Goal: Find specific page/section: Find specific page/section

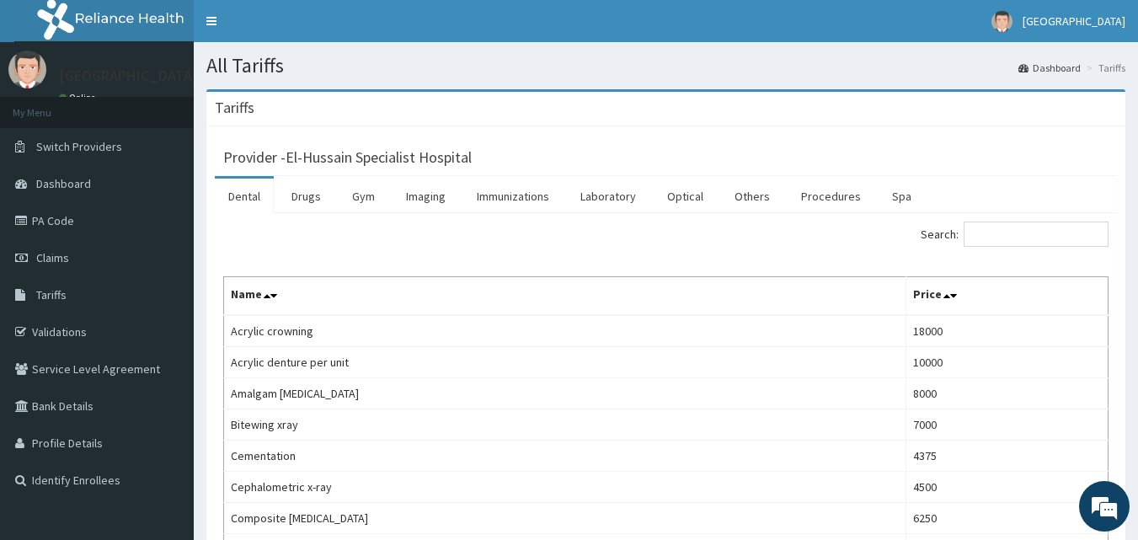
drag, startPoint x: 287, startPoint y: 573, endPoint x: 493, endPoint y: 573, distance: 205.6
drag, startPoint x: 493, startPoint y: 573, endPoint x: 779, endPoint y: 115, distance: 539.8
click at [779, 115] on div "Tariffs" at bounding box center [665, 109] width 919 height 35
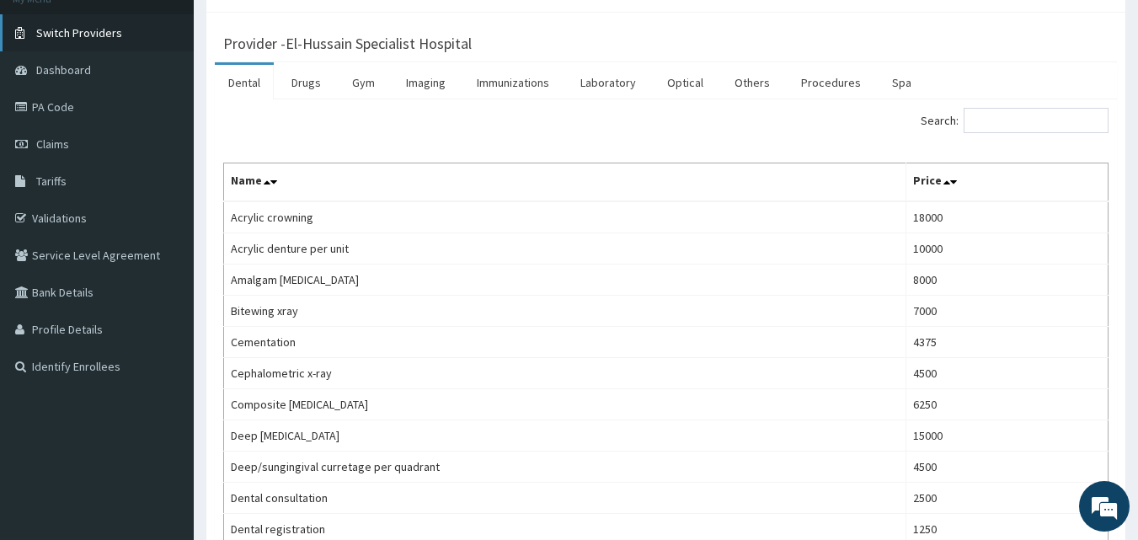
scroll to position [84, 0]
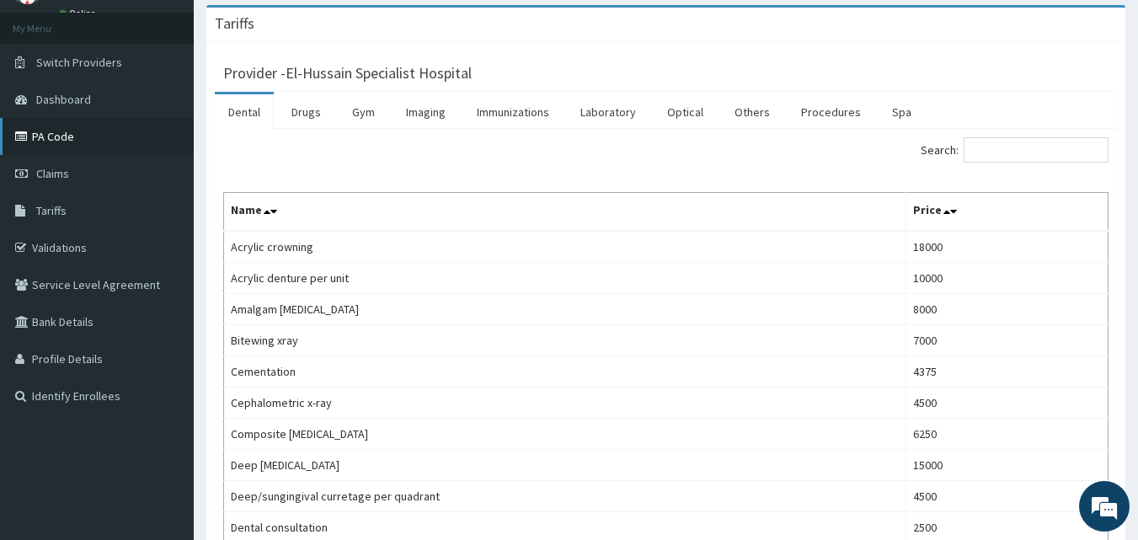
click at [62, 138] on link "PA Code" at bounding box center [97, 136] width 194 height 37
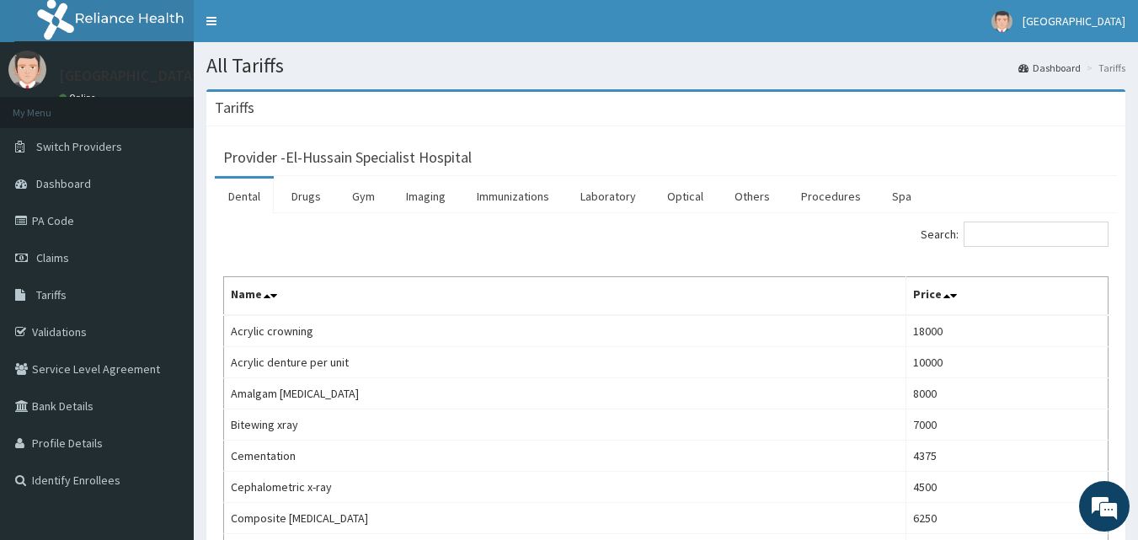
click at [243, 197] on link "Dental" at bounding box center [244, 196] width 59 height 35
click at [244, 192] on link "Dental" at bounding box center [244, 196] width 59 height 35
click at [1014, 241] on input "Search:" at bounding box center [1036, 234] width 145 height 25
click at [998, 233] on input "Search:" at bounding box center [1036, 234] width 145 height 25
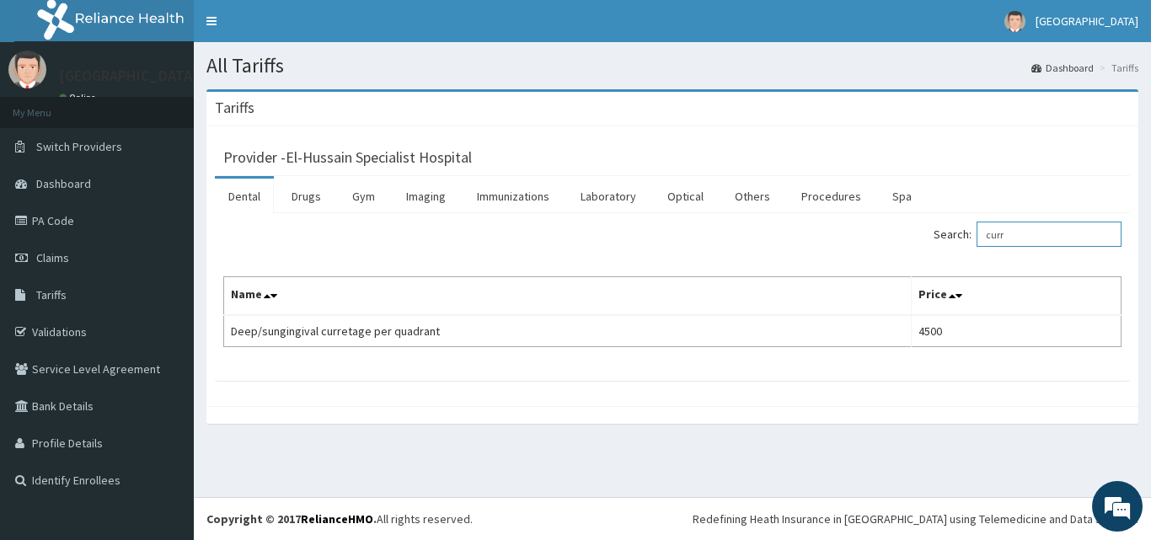
click at [1025, 227] on input "curr" at bounding box center [1049, 234] width 145 height 25
type input "c"
click at [1027, 235] on input "gum" at bounding box center [1049, 234] width 145 height 25
type input "g"
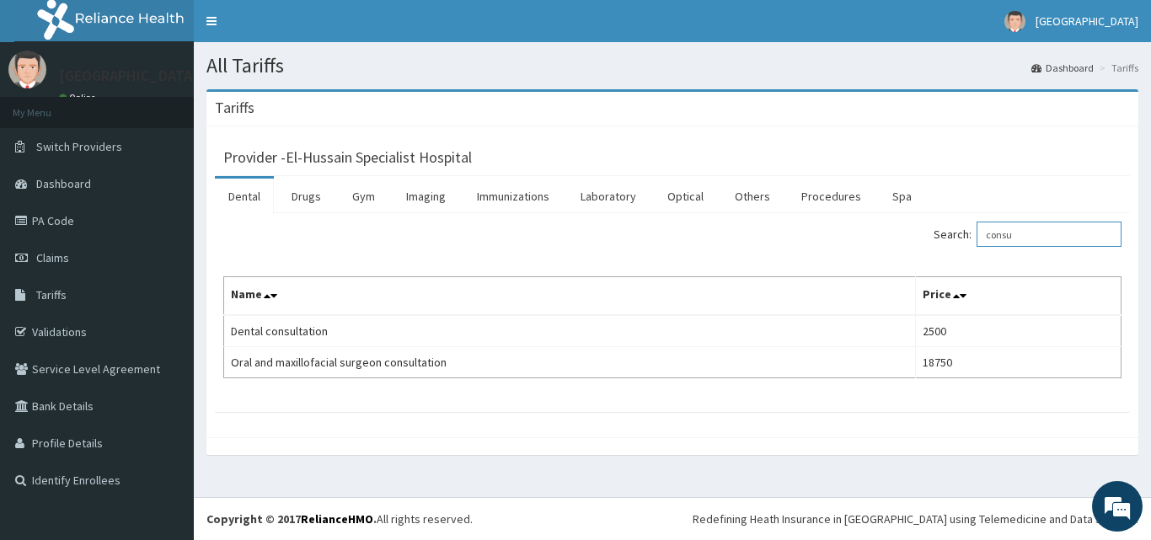
click at [1053, 230] on input "consu" at bounding box center [1049, 234] width 145 height 25
type input "c"
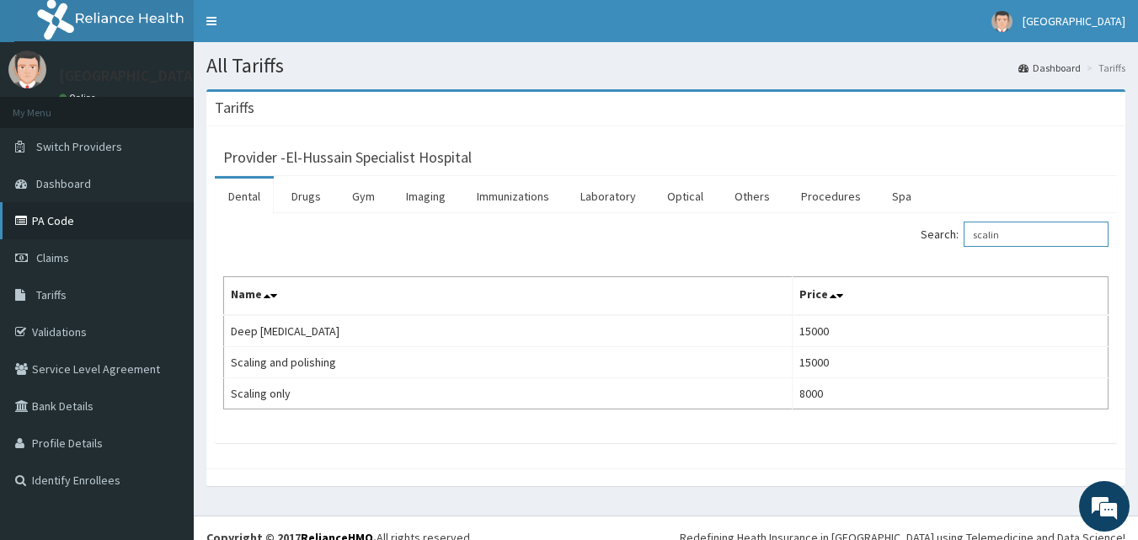
type input "scalin"
click at [91, 228] on link "PA Code" at bounding box center [97, 220] width 194 height 37
